Goal: Information Seeking & Learning: Learn about a topic

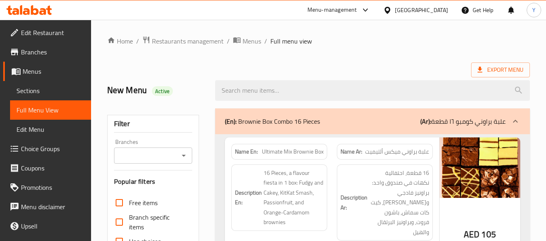
scroll to position [5930, 0]
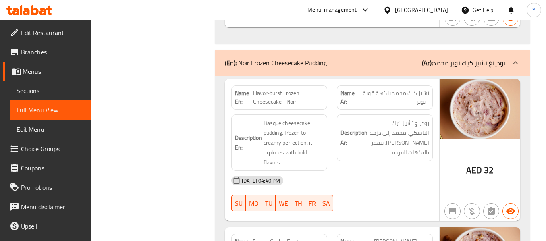
scroll to position [5978, 0]
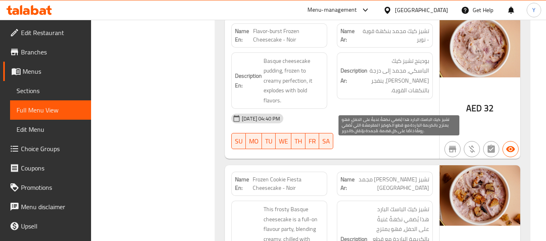
scroll to position [6043, 0]
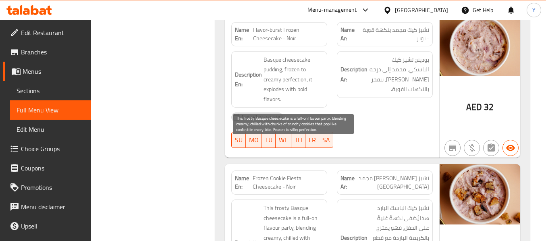
copy span "party"
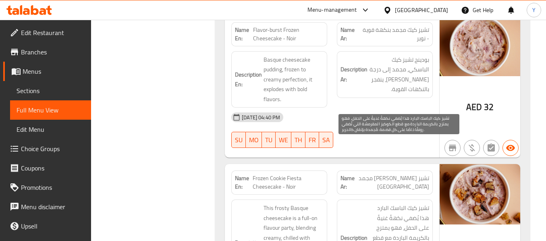
click at [428, 203] on span "تشيز كيك الباسك البارد هذا يُضفي نكهةً غنيةً على الحفل، فهو يمتزج بالكريمة البا…" at bounding box center [399, 242] width 60 height 79
click at [393, 203] on span "تشيز كيك الباسك البارد هذا يُضفي نكهةً غنيةً على الحفل، فهو يمتزج بالكريمة البا…" at bounding box center [399, 242] width 60 height 79
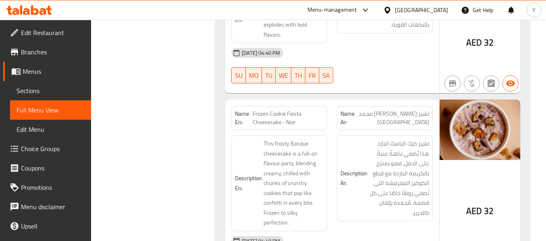
scroll to position [6091, 0]
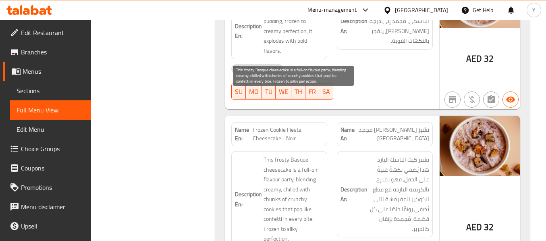
click at [272, 155] on span "This frosty Basque cheesecake is a full-on flavour party, blending creamy, chil…" at bounding box center [293, 199] width 60 height 89
copy span "confetti"
drag, startPoint x: 293, startPoint y: 119, endPoint x: 301, endPoint y: 105, distance: 15.7
click at [301, 155] on span "This frosty Basque cheesecake is a full-on flavour party, blending creamy, chil…" at bounding box center [293, 199] width 60 height 89
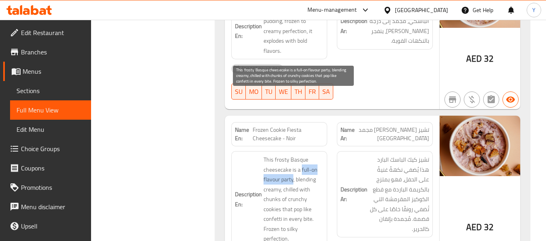
copy span "full-on flavour party"
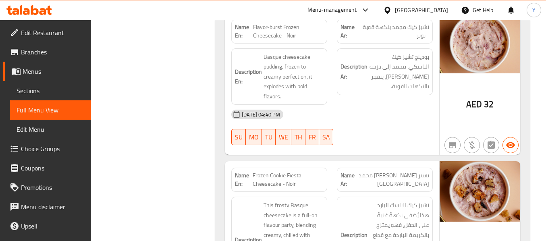
scroll to position [6059, 0]
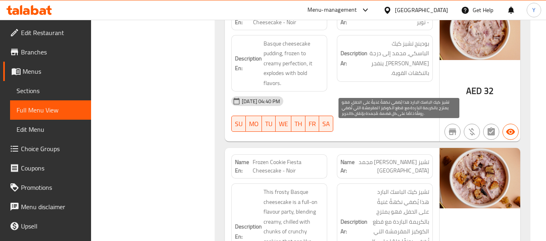
click at [425, 187] on span "تشيز كيك الباسك البارد هذا يُضفي نكهةً غنيةً على الحفل، فهو يمتزج بالكريمة البا…" at bounding box center [399, 226] width 60 height 79
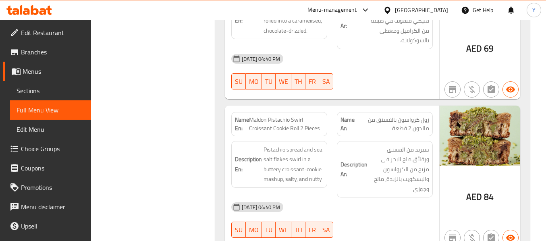
scroll to position [7079, 0]
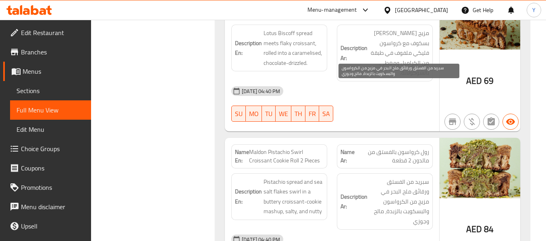
click at [413, 177] on span "سبريد من الفستق ورقائق ملح البحر في مزيج من الكرواسون والبسكويت بالزبدة، مالح و…" at bounding box center [399, 202] width 60 height 50
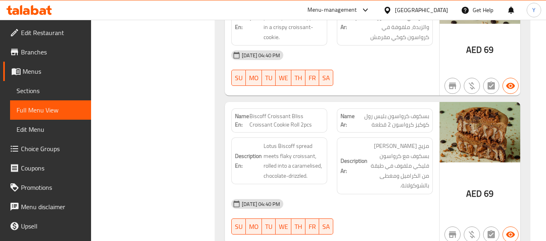
scroll to position [6950, 0]
